Goal: Information Seeking & Learning: Find specific fact

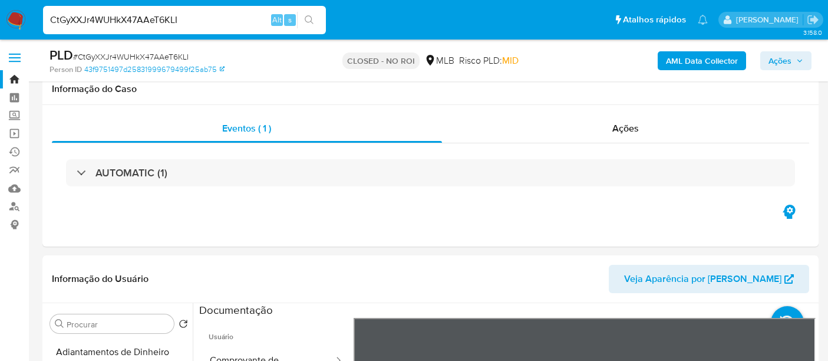
select select "10"
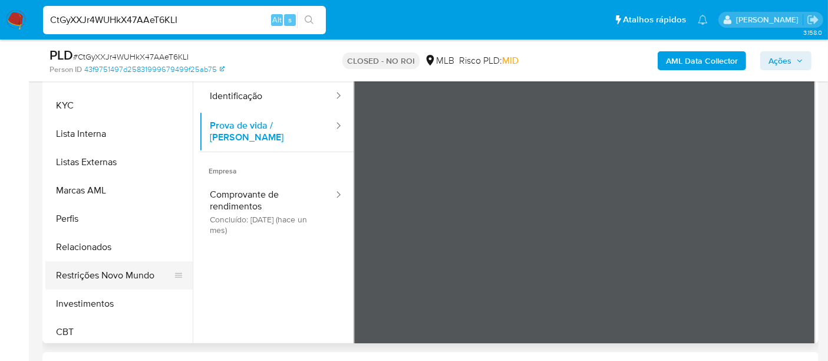
scroll to position [554, 0]
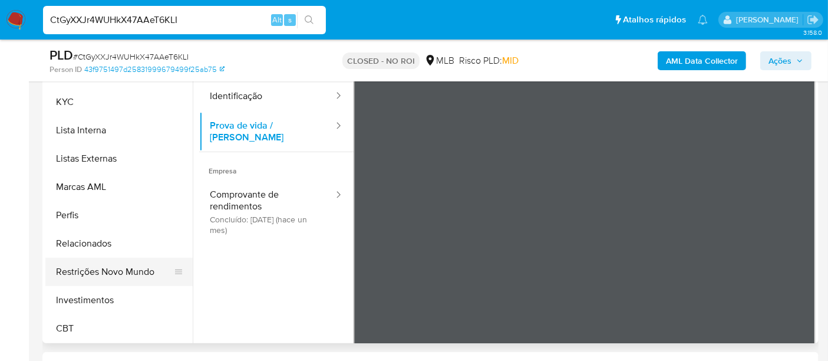
click at [131, 273] on button "Restrições Novo Mundo" at bounding box center [114, 271] width 138 height 28
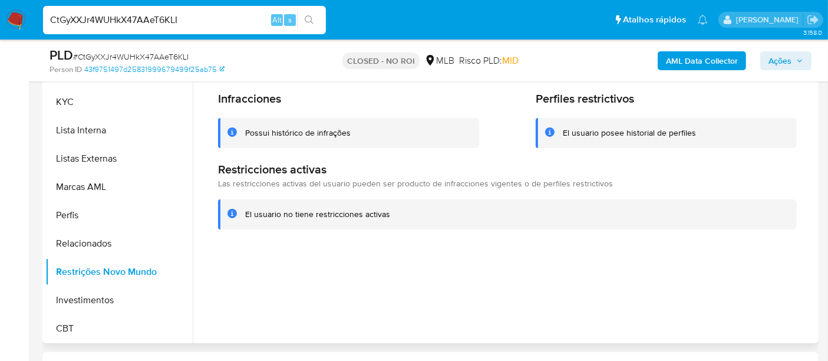
scroll to position [131, 0]
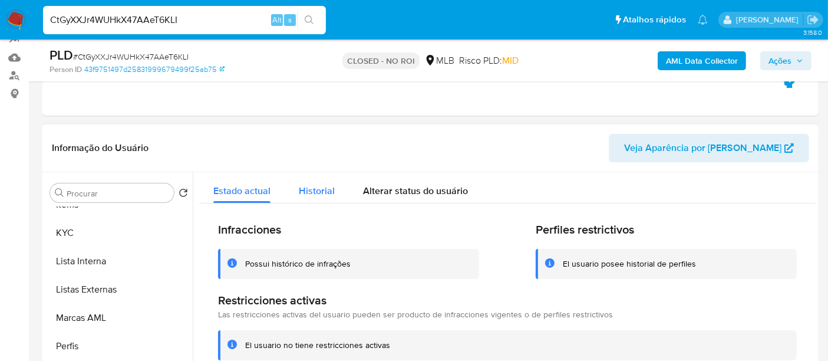
drag, startPoint x: 331, startPoint y: 191, endPoint x: 341, endPoint y: 190, distance: 10.6
click at [330, 191] on span "Historial" at bounding box center [317, 191] width 36 height 14
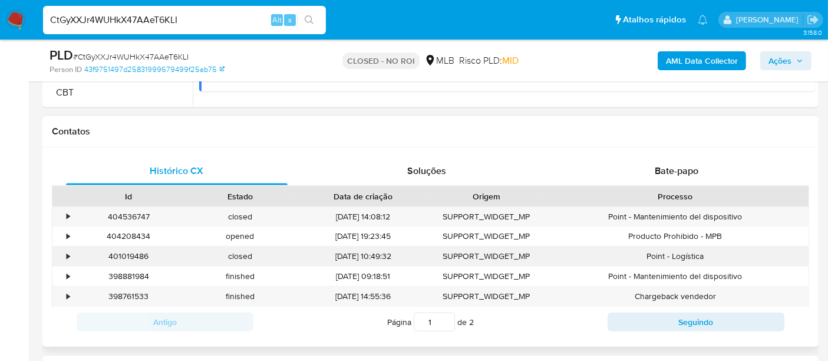
scroll to position [523, 0]
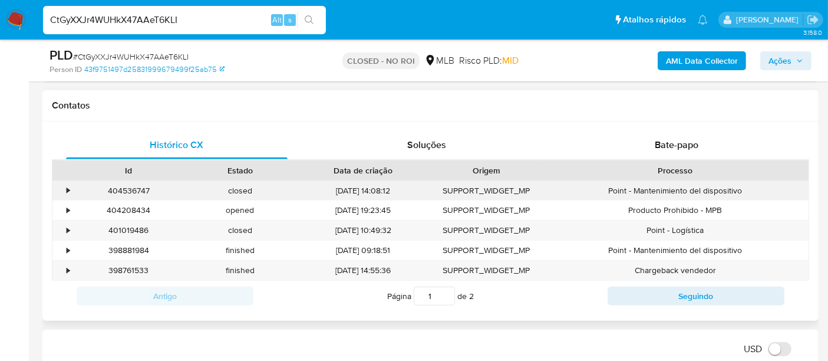
click at [64, 188] on div "•" at bounding box center [62, 190] width 21 height 19
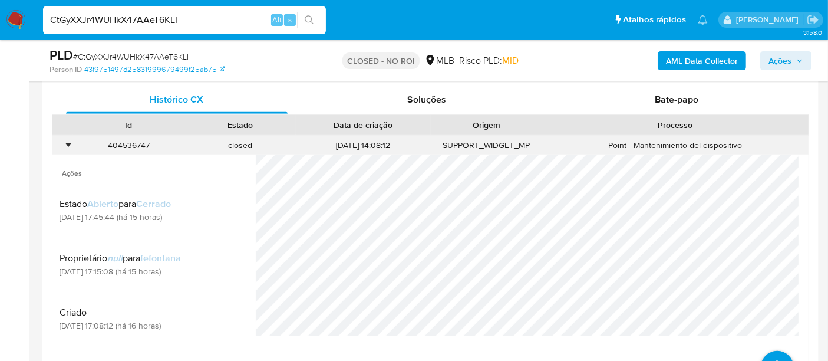
scroll to position [589, 0]
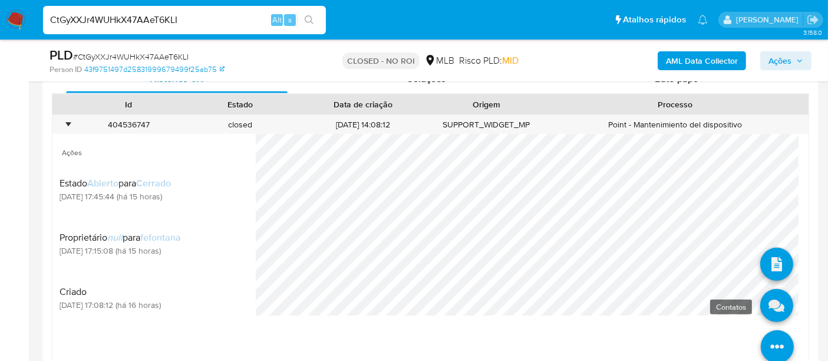
click at [762, 309] on link at bounding box center [776, 305] width 33 height 33
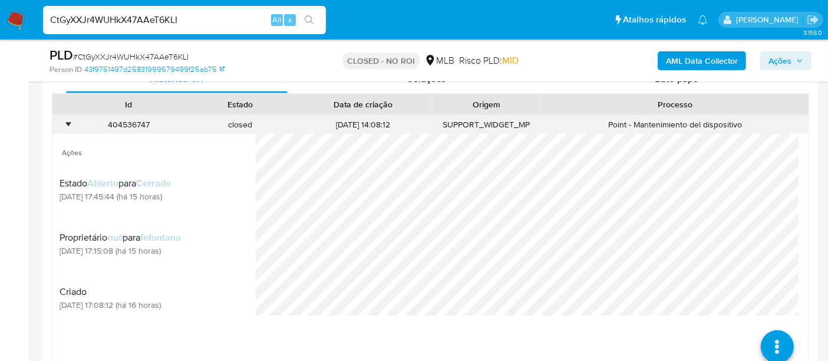
click at [67, 122] on div "•" at bounding box center [68, 124] width 3 height 11
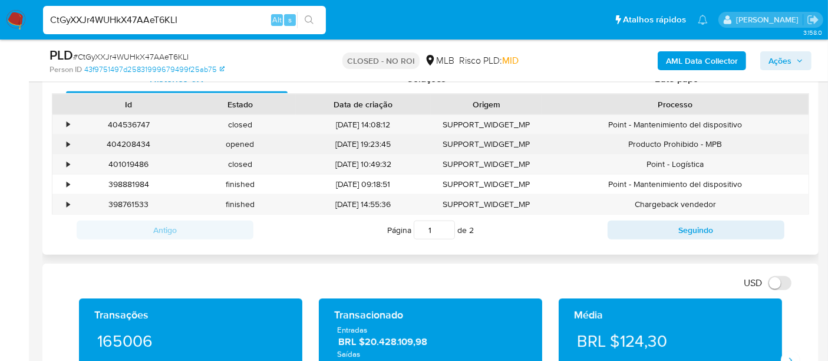
click at [70, 144] on div "•" at bounding box center [62, 143] width 21 height 19
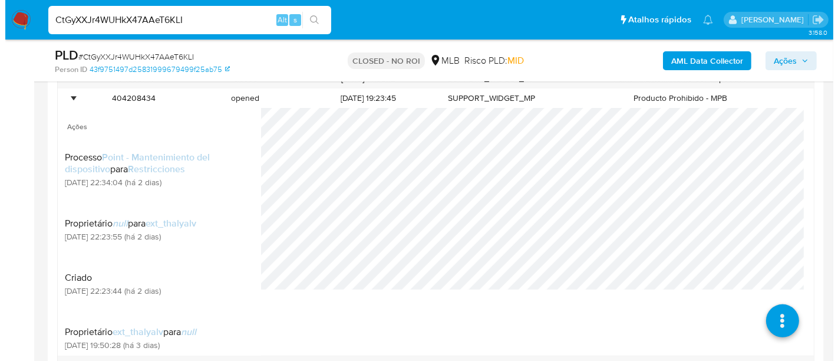
scroll to position [655, 0]
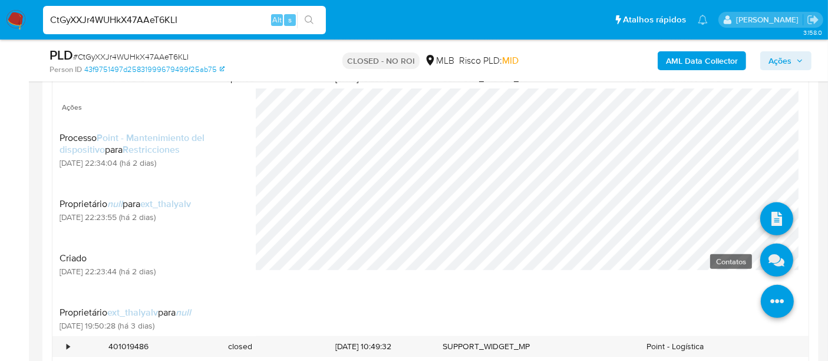
click at [762, 255] on link at bounding box center [776, 259] width 33 height 33
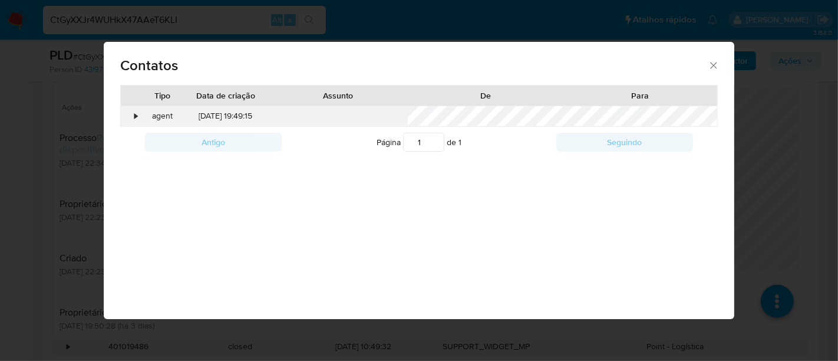
click at [138, 115] on div "•" at bounding box center [131, 116] width 21 height 20
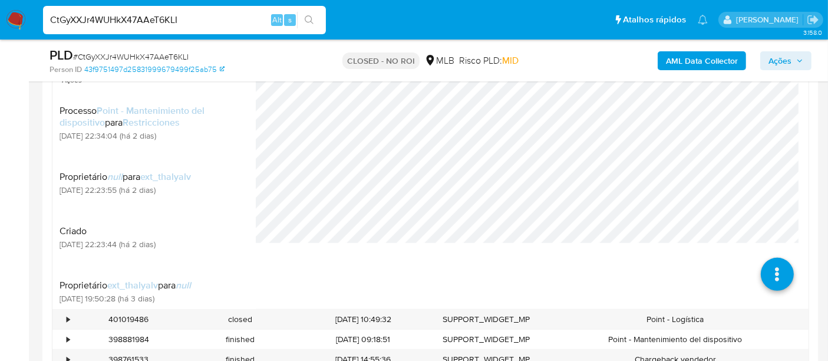
scroll to position [589, 0]
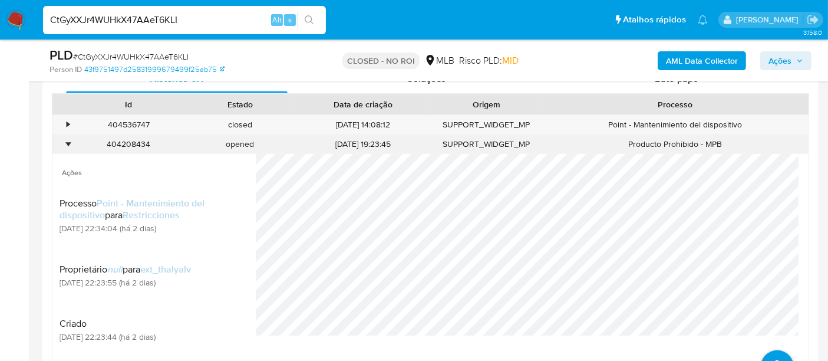
click at [67, 141] on div "•" at bounding box center [68, 143] width 3 height 11
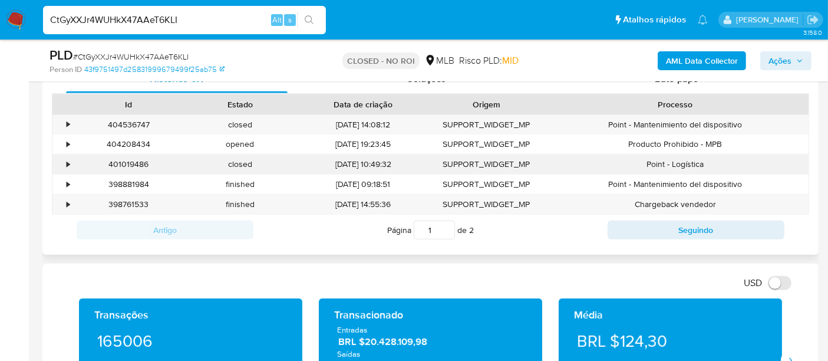
click at [71, 158] on div "•" at bounding box center [62, 163] width 21 height 19
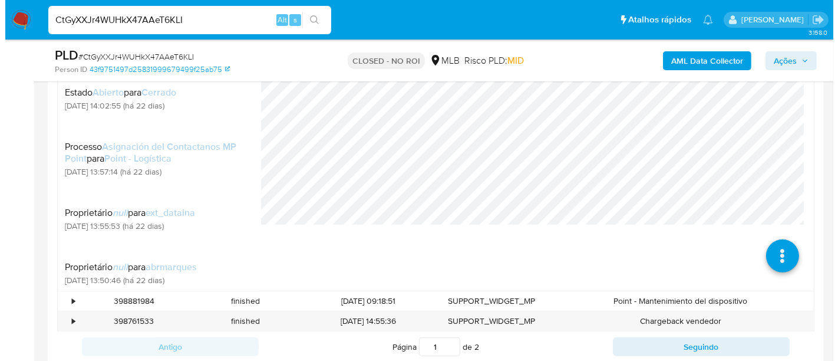
scroll to position [655, 0]
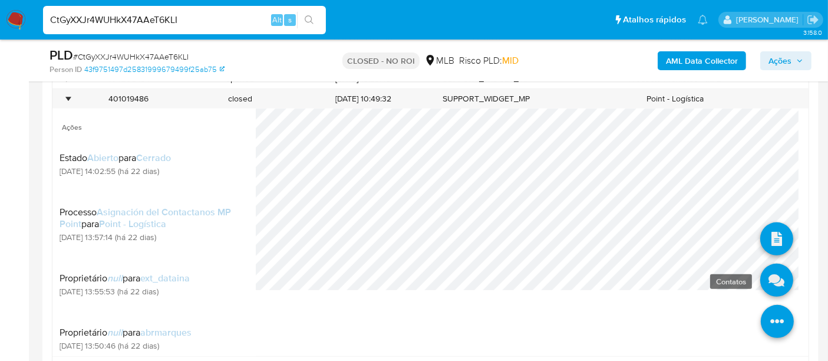
click at [766, 287] on link at bounding box center [776, 279] width 33 height 33
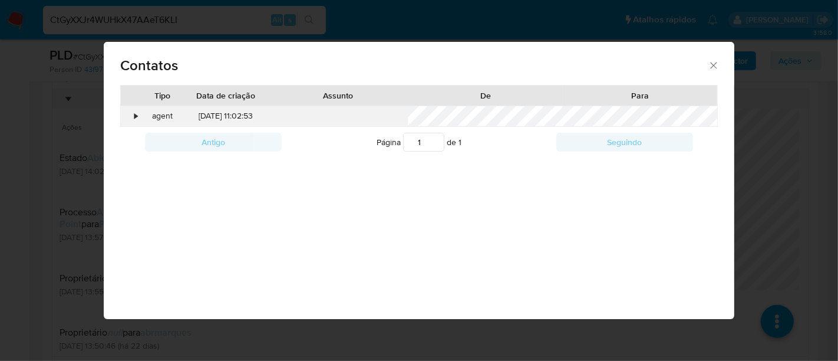
click at [135, 118] on div "•" at bounding box center [136, 116] width 3 height 12
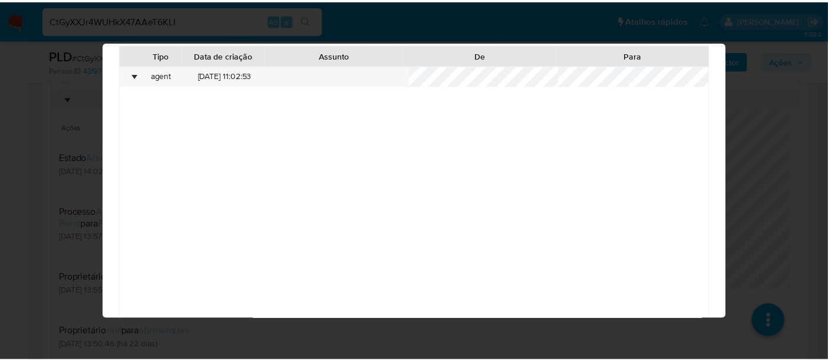
scroll to position [79, 0]
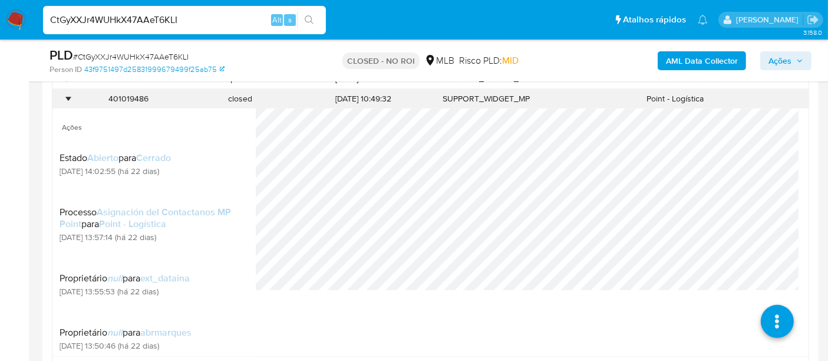
click at [69, 104] on div "•" at bounding box center [62, 98] width 21 height 19
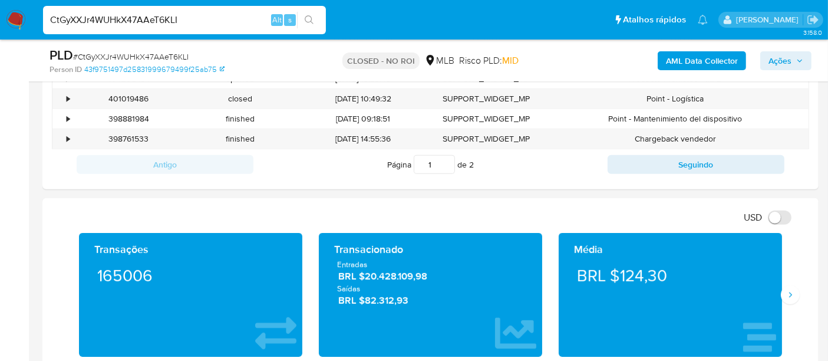
click at [127, 21] on input "CtGyXXJr4WUHkX47AAeT6KLI" at bounding box center [184, 19] width 283 height 15
type input "simonelopes0610@gmail.com"
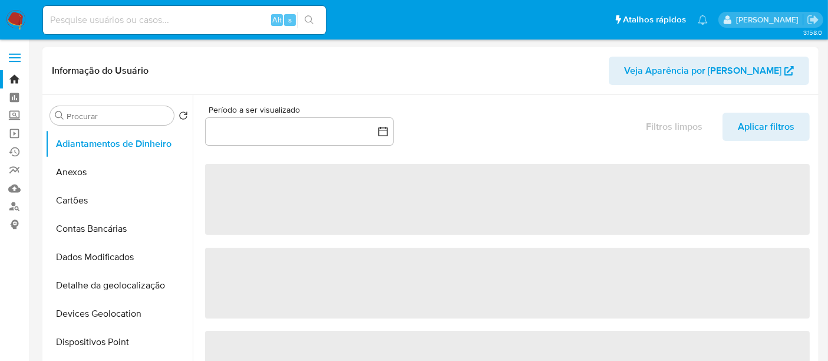
select select "10"
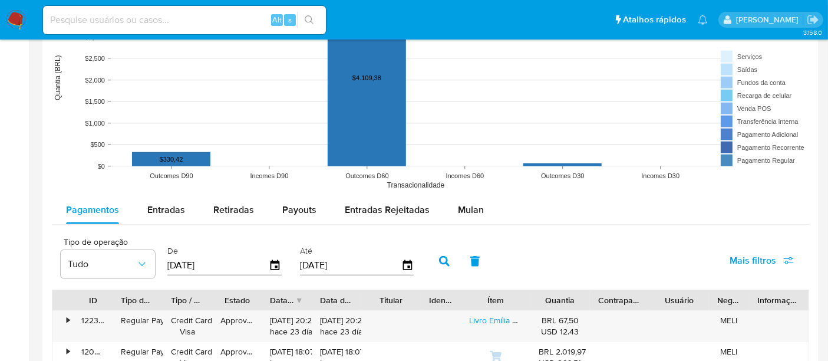
scroll to position [1047, 0]
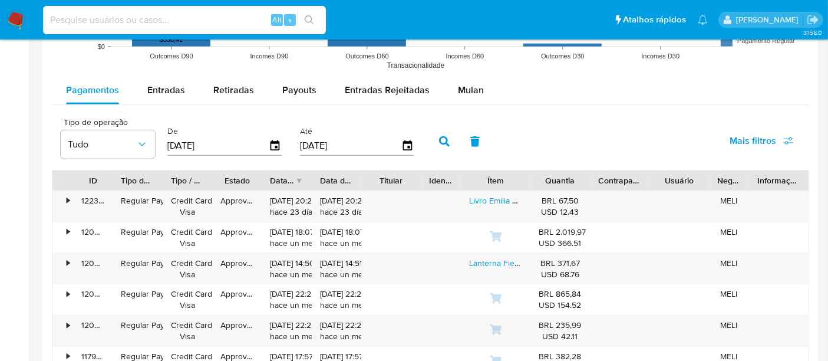
click at [154, 17] on input at bounding box center [184, 19] width 283 height 15
type input "msaluha@yahoo.com"
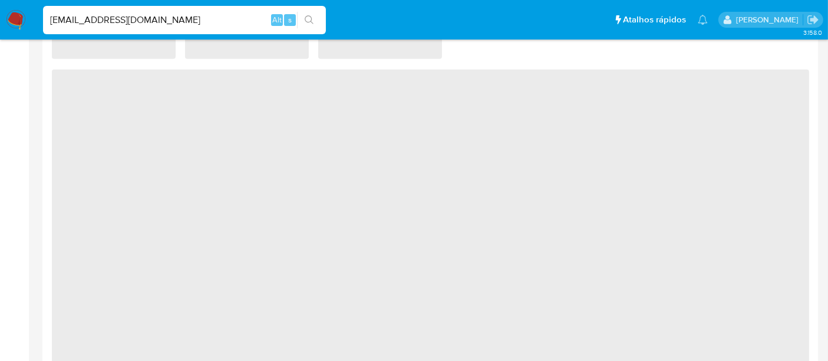
select select "10"
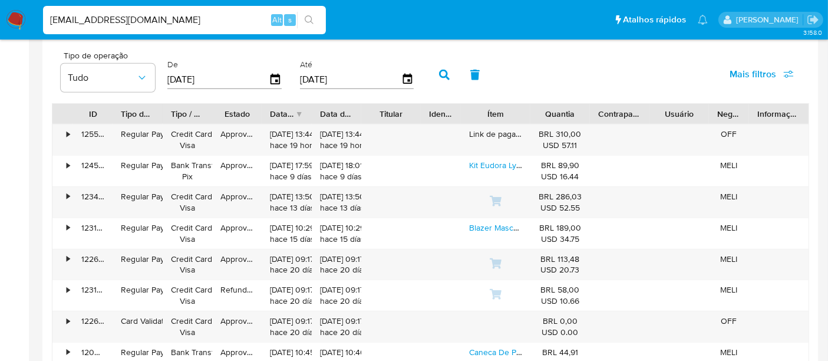
scroll to position [982, 0]
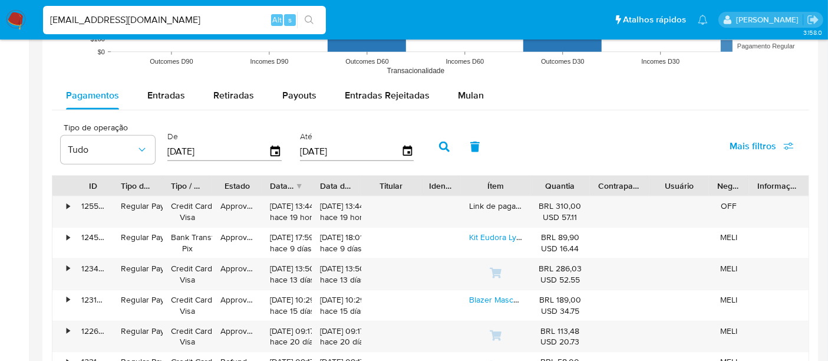
click at [154, 21] on input "msaluha@yahoo.com" at bounding box center [184, 19] width 283 height 15
type input "renatolopesfilho1011@gmail.com"
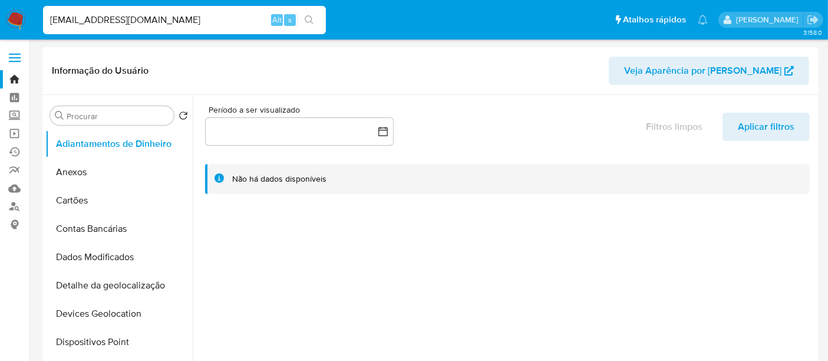
select select "10"
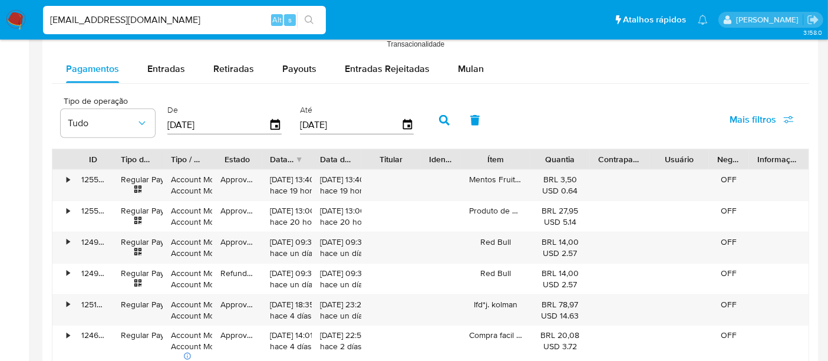
scroll to position [1047, 0]
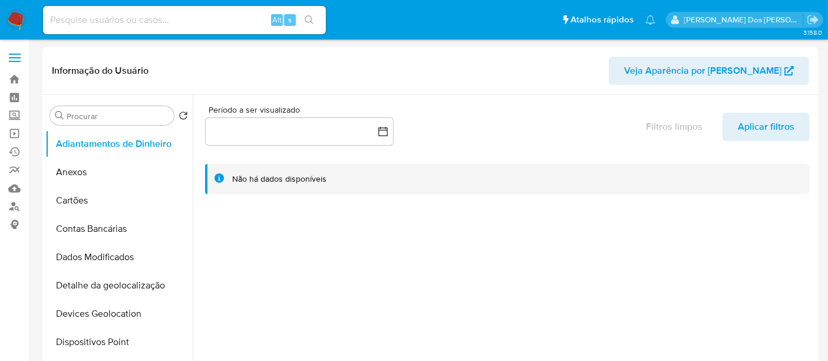
select select "10"
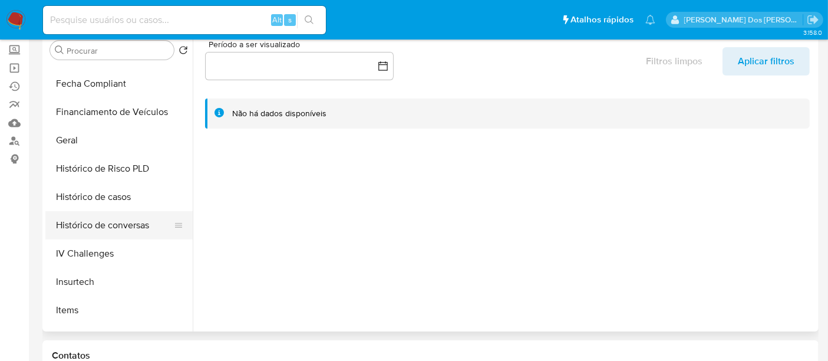
scroll to position [327, 0]
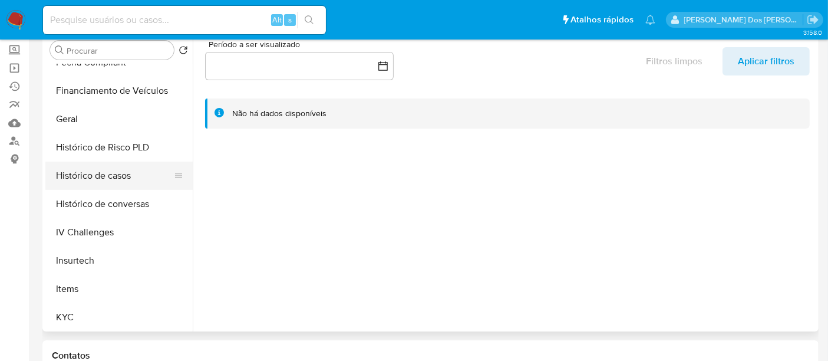
click at [111, 171] on button "Histórico de casos" at bounding box center [114, 175] width 138 height 28
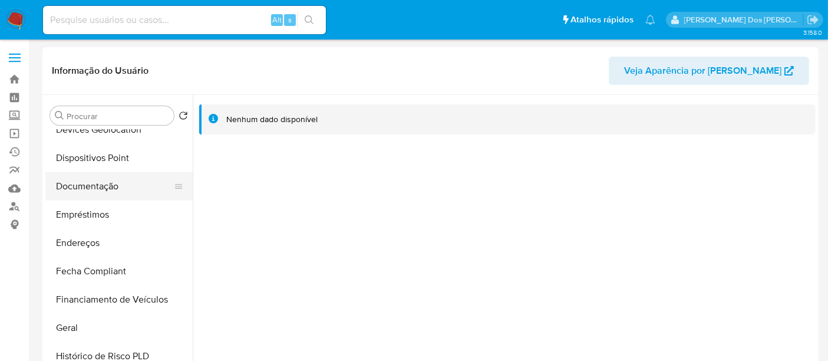
scroll to position [131, 0]
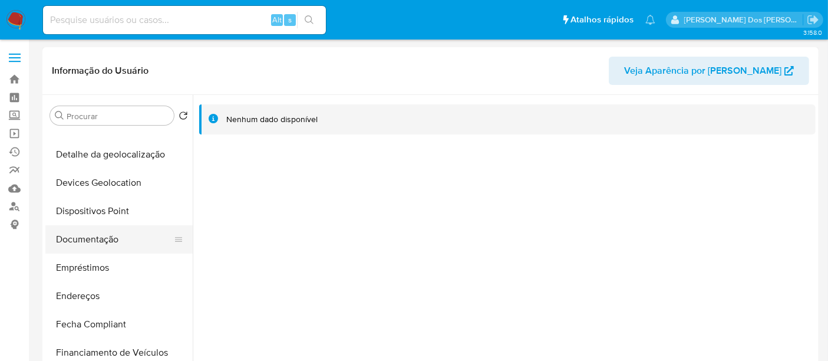
click at [99, 231] on button "Documentação" at bounding box center [114, 239] width 138 height 28
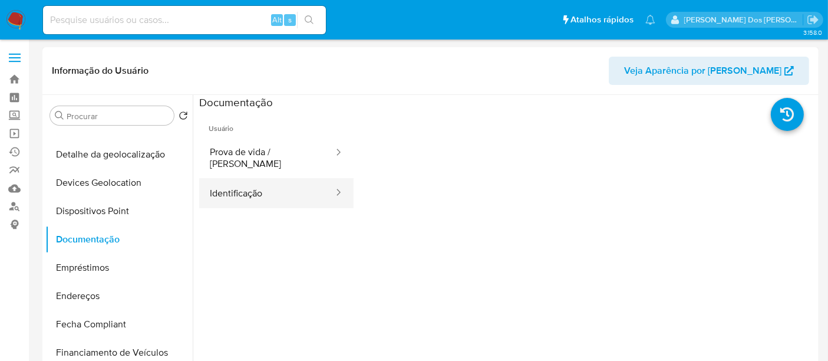
click at [242, 180] on button "Identificação" at bounding box center [267, 193] width 136 height 30
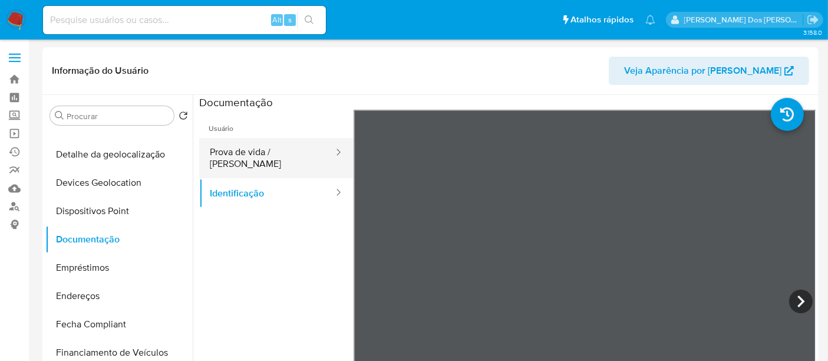
click at [250, 155] on button "Prova de vida / Selfie" at bounding box center [267, 158] width 136 height 40
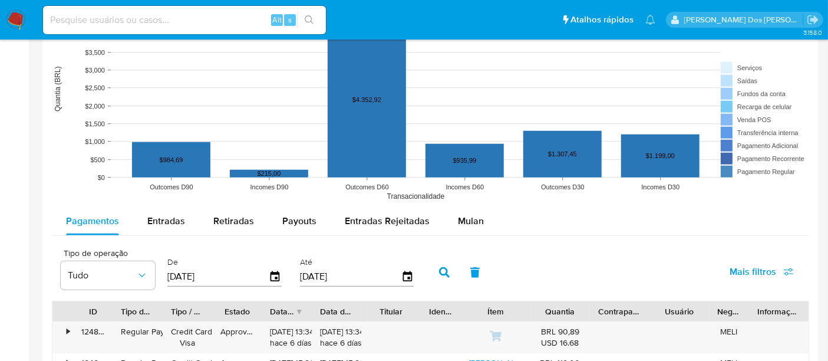
scroll to position [1047, 0]
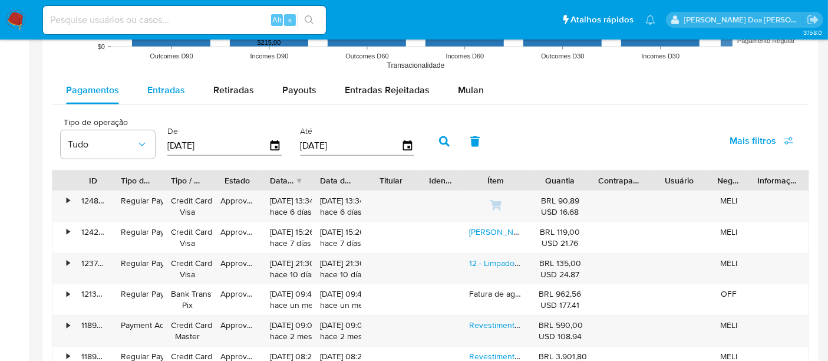
click at [163, 91] on span "Entradas" at bounding box center [166, 90] width 38 height 14
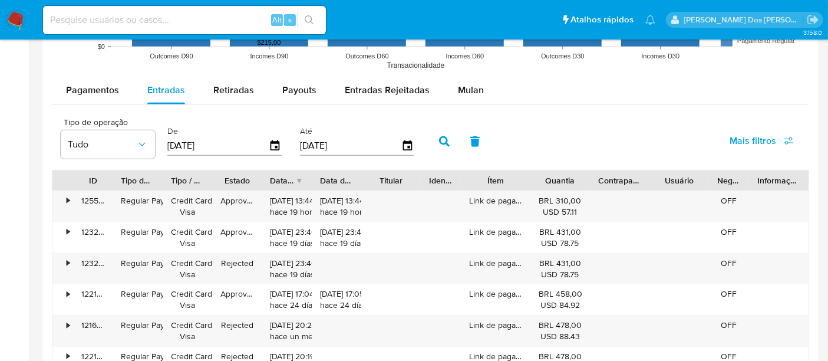
scroll to position [1112, 0]
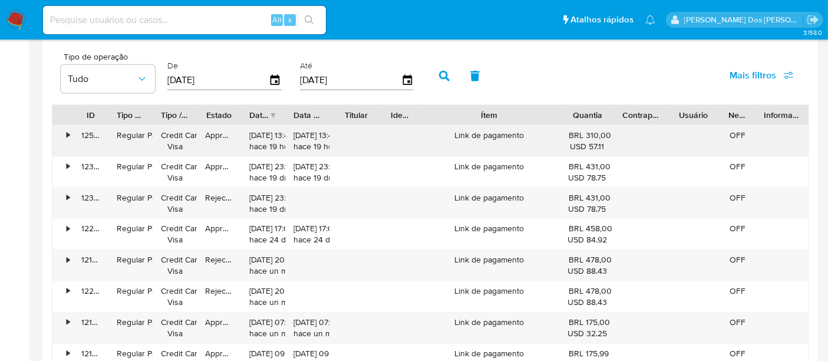
drag, startPoint x: 547, startPoint y: 117, endPoint x: 607, endPoint y: 125, distance: 60.6
click at [607, 125] on div "ID Tipo de operação Tipo / Método Estado Data de criação Data de aprovação Titu…" at bounding box center [430, 270] width 757 height 332
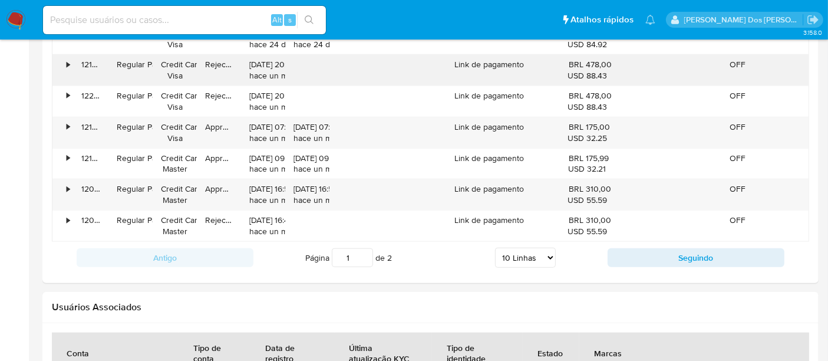
scroll to position [1309, 0]
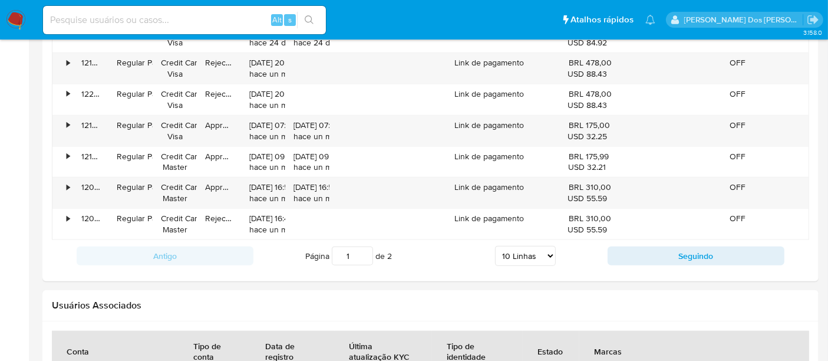
click at [543, 250] on select "5 Linhas 10 Linhas 20 Linhas 25 Linhas 50 Linhas 100 Linhas" at bounding box center [525, 256] width 61 height 20
select select "100"
click at [495, 246] on select "5 Linhas 10 Linhas 20 Linhas 25 Linhas 50 Linhas 100 Linhas" at bounding box center [525, 256] width 61 height 20
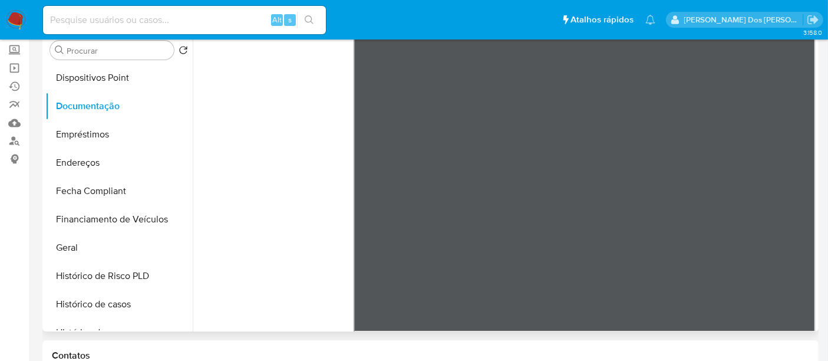
scroll to position [327, 0]
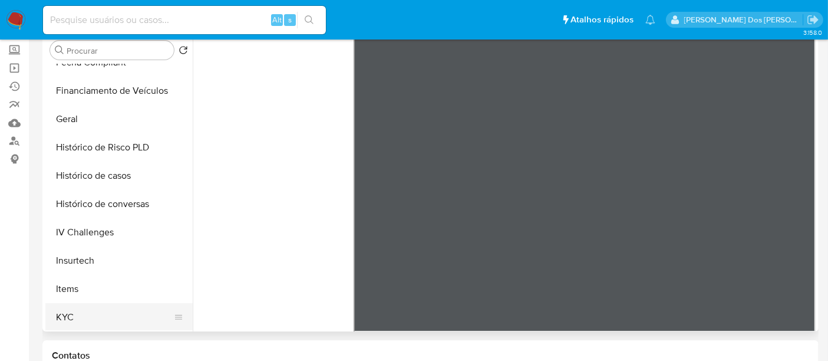
click at [70, 310] on button "KYC" at bounding box center [114, 317] width 138 height 28
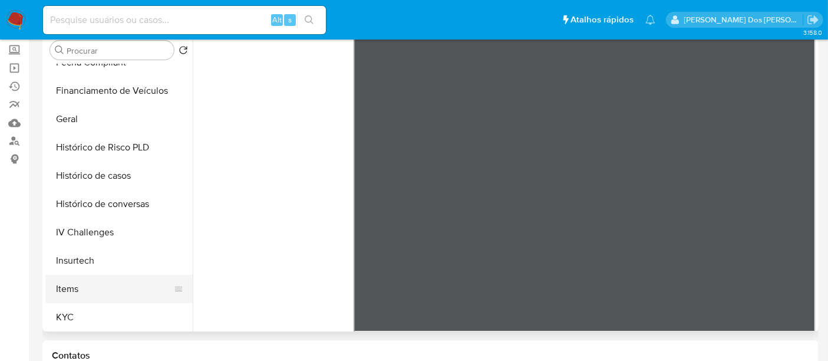
scroll to position [0, 0]
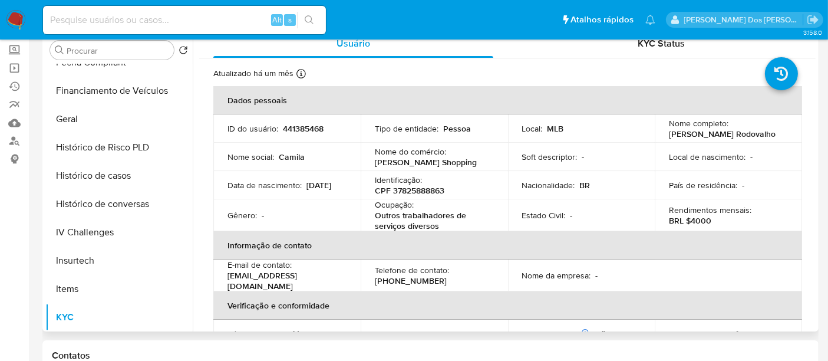
click at [432, 188] on p "CPF 37825888863" at bounding box center [410, 190] width 70 height 11
copy p "37825888863"
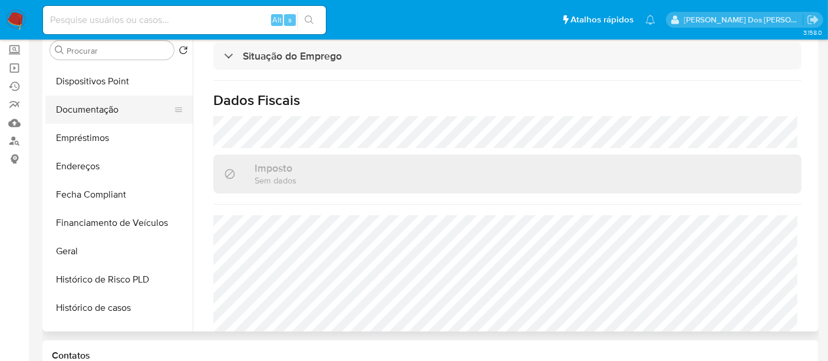
scroll to position [131, 0]
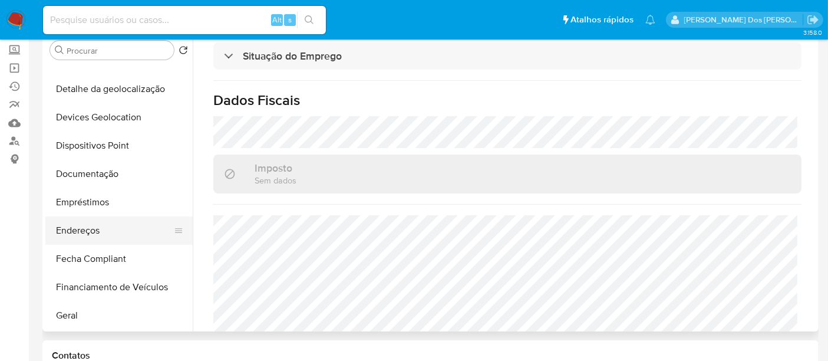
click at [89, 233] on button "Endereços" at bounding box center [114, 230] width 138 height 28
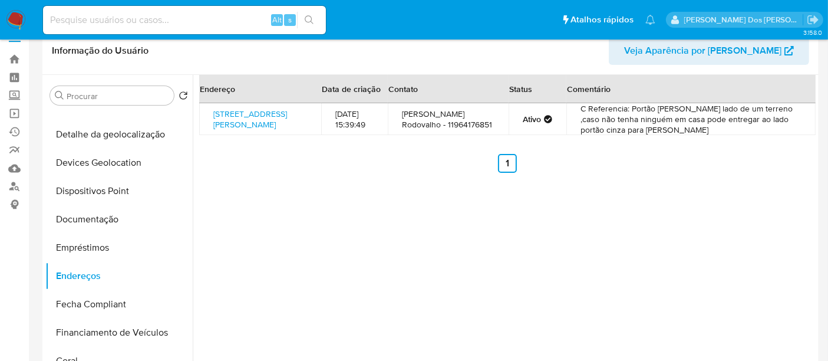
scroll to position [0, 0]
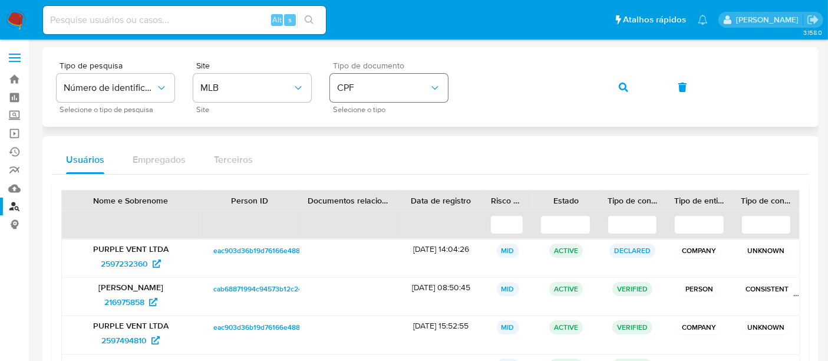
click at [372, 91] on span "CPF" at bounding box center [383, 88] width 92 height 12
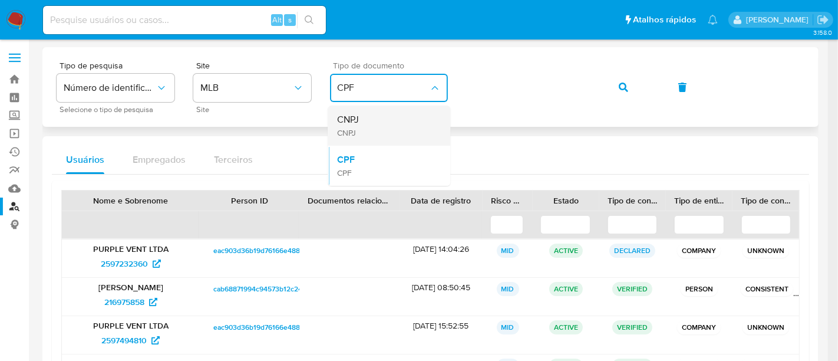
click at [368, 125] on div "CNPJ CNPJ" at bounding box center [385, 125] width 97 height 40
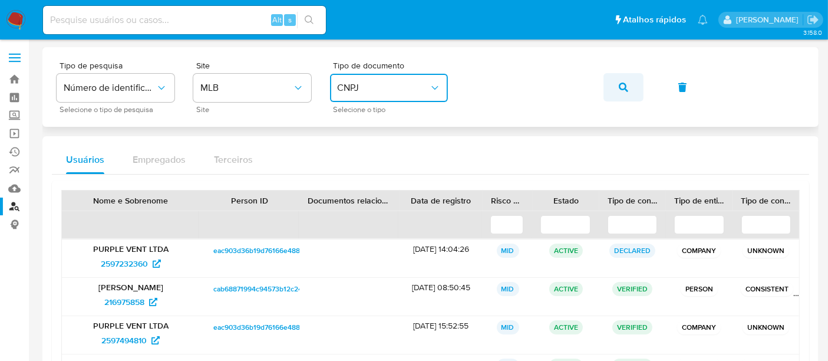
click at [614, 88] on button "button" at bounding box center [623, 87] width 40 height 28
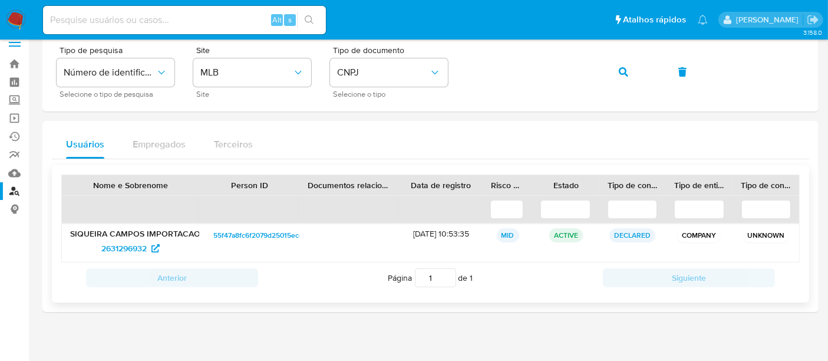
scroll to position [24, 0]
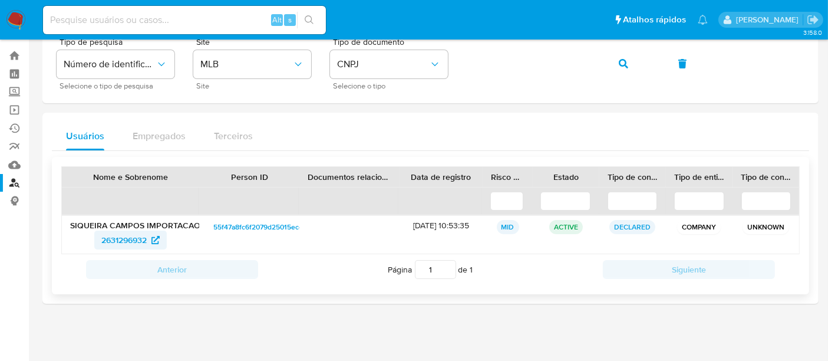
click at [137, 240] on span "2631296932" at bounding box center [123, 239] width 45 height 19
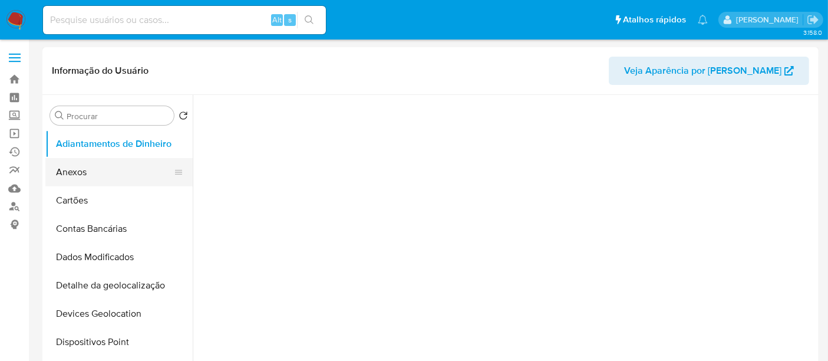
select select "10"
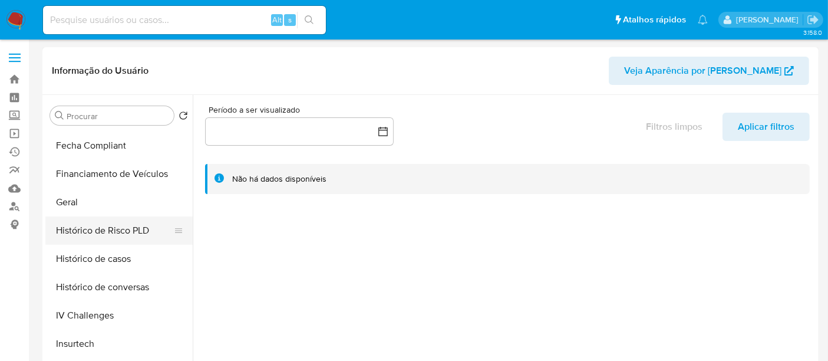
scroll to position [327, 0]
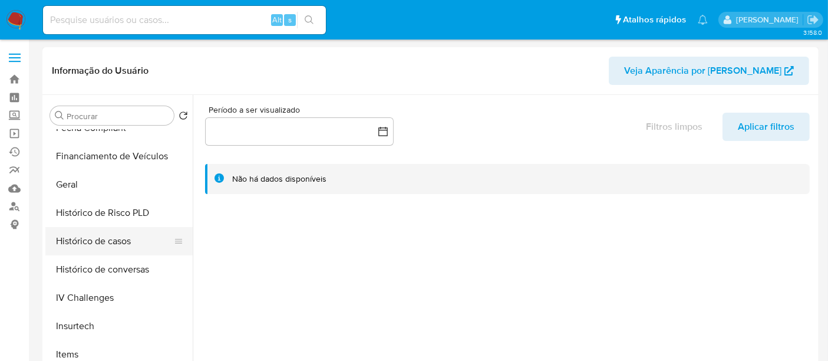
click at [109, 244] on button "Histórico de casos" at bounding box center [114, 241] width 138 height 28
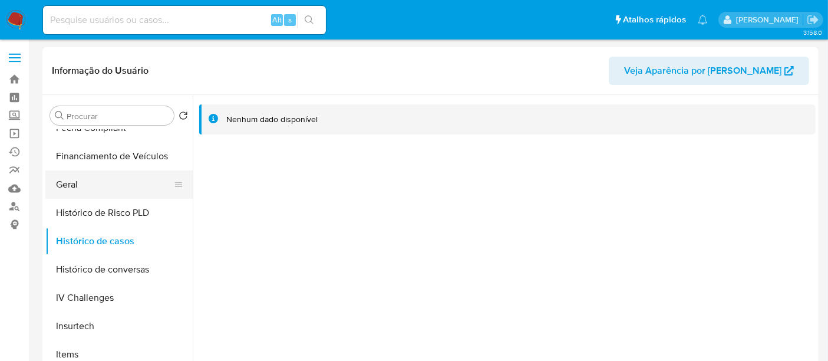
click at [69, 180] on button "Geral" at bounding box center [114, 184] width 138 height 28
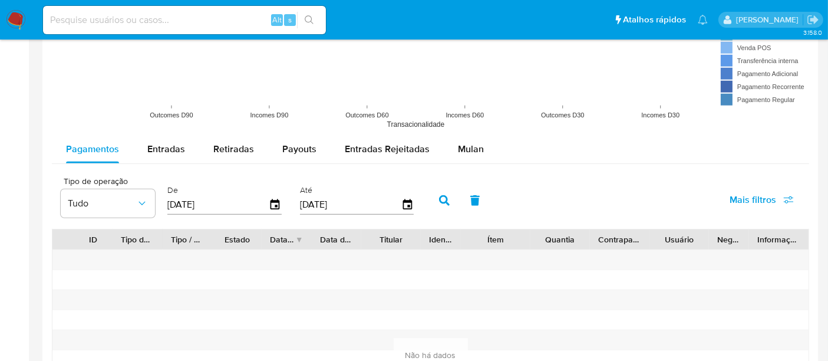
scroll to position [916, 0]
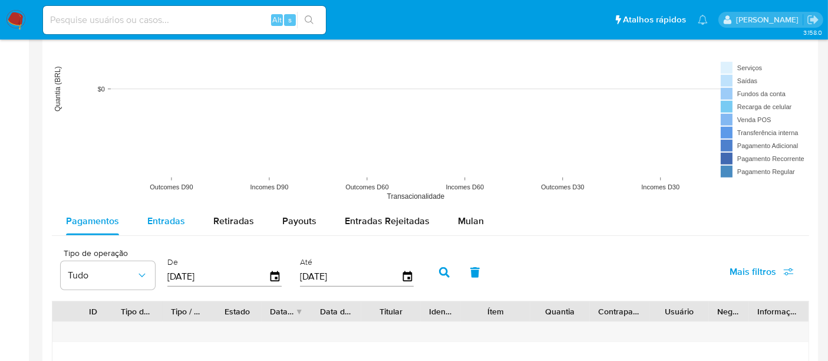
click at [173, 224] on span "Entradas" at bounding box center [166, 221] width 38 height 14
select select "10"
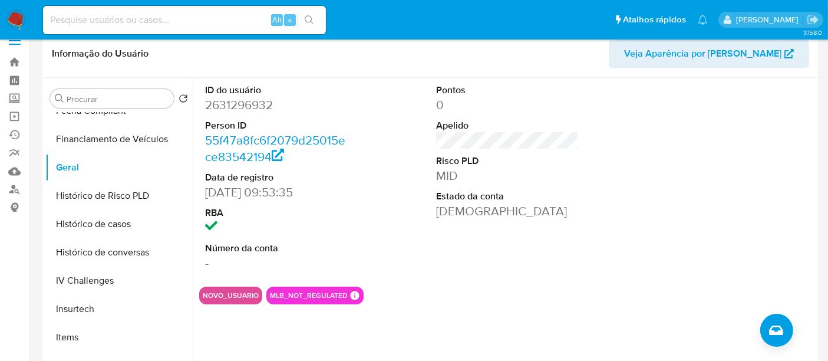
scroll to position [0, 0]
